Goal: Find contact information: Find contact information

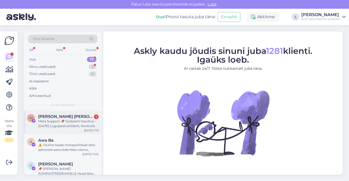
click at [56, 121] on div "Meta Support 📌 Süsteemi teavitus – [DATE] Lugupeetud klient, Kontrolli käigus t…" at bounding box center [68, 124] width 60 height 10
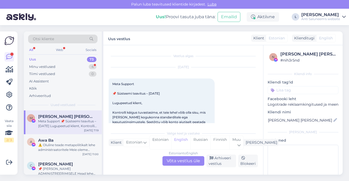
scroll to position [11, 0]
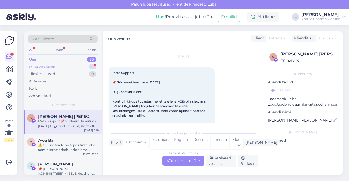
click at [47, 68] on div "Minu vestlused" at bounding box center [42, 66] width 26 height 5
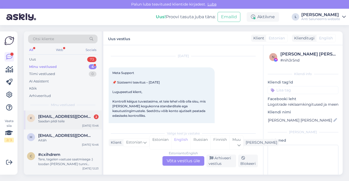
click at [52, 115] on span "[EMAIL_ADDRESS][DOMAIN_NAME]" at bounding box center [65, 116] width 55 height 5
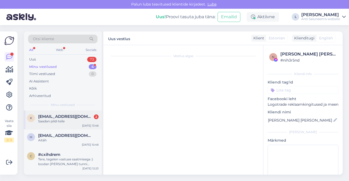
scroll to position [90, 0]
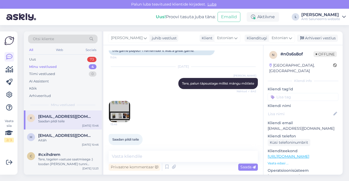
click at [121, 106] on img at bounding box center [119, 111] width 21 height 21
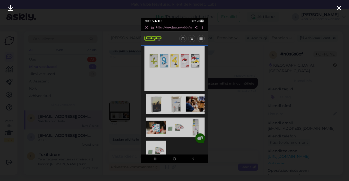
click at [239, 50] on div at bounding box center [174, 90] width 349 height 181
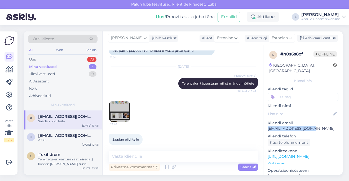
drag, startPoint x: 311, startPoint y: 123, endPoint x: 266, endPoint y: 122, distance: 44.8
click at [266, 122] on div "n # n0s6s8of Offline [GEOGRAPHIC_DATA], [GEOGRAPHIC_DATA] Kliendi info Kliendi …" at bounding box center [302, 156] width 79 height 223
copy p "[EMAIL_ADDRESS][DOMAIN_NAME]"
click at [287, 154] on link "[URL][DOMAIN_NAME]" at bounding box center [289, 156] width 42 height 5
